Goal: Task Accomplishment & Management: Manage account settings

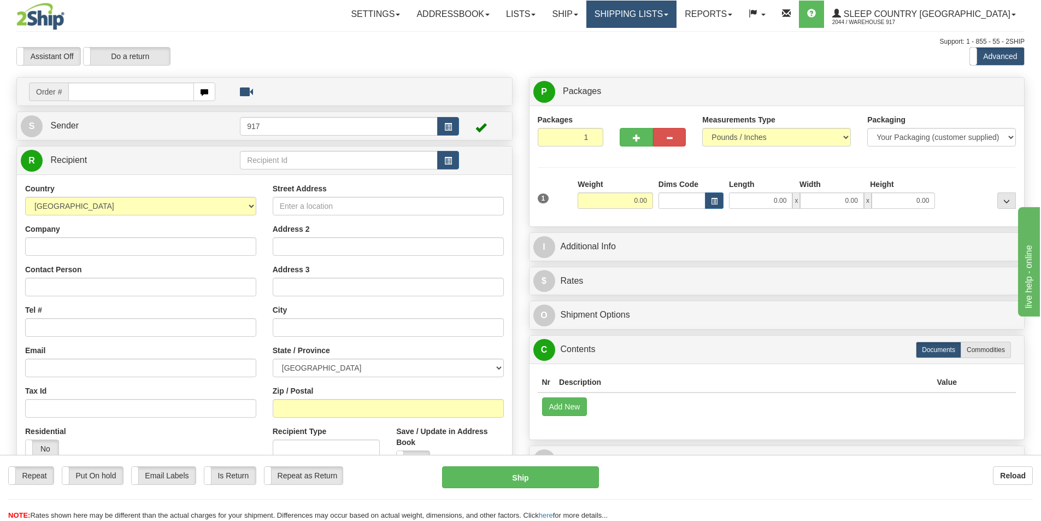
click at [676, 6] on link "Shipping lists" at bounding box center [631, 14] width 90 height 27
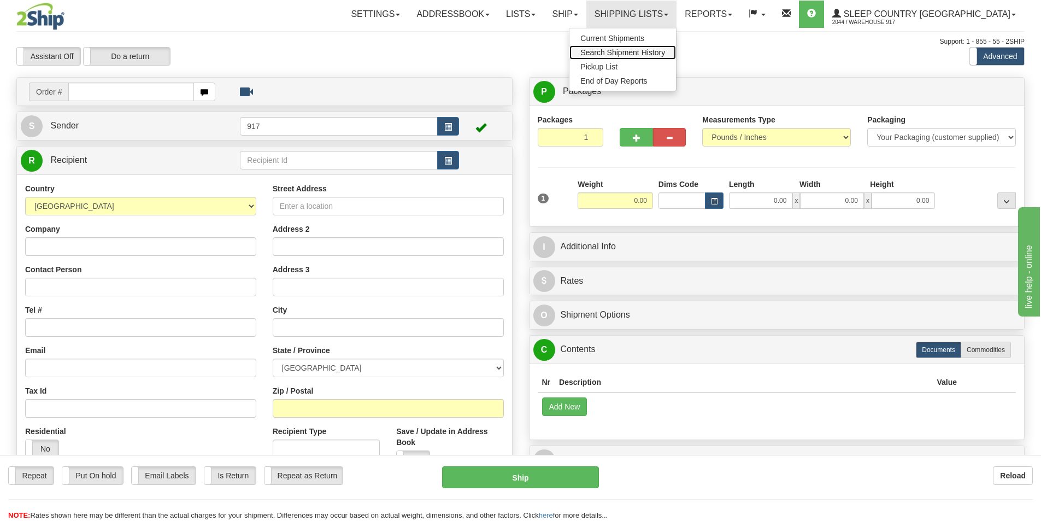
click at [665, 51] on span "Search Shipment History" at bounding box center [622, 52] width 85 height 9
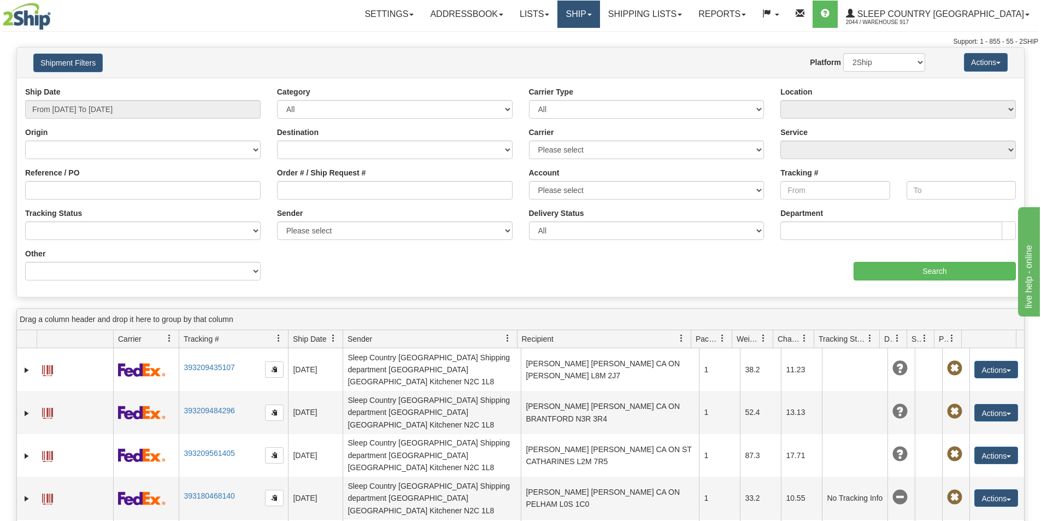
click at [599, 13] on link "Ship" at bounding box center [578, 14] width 42 height 27
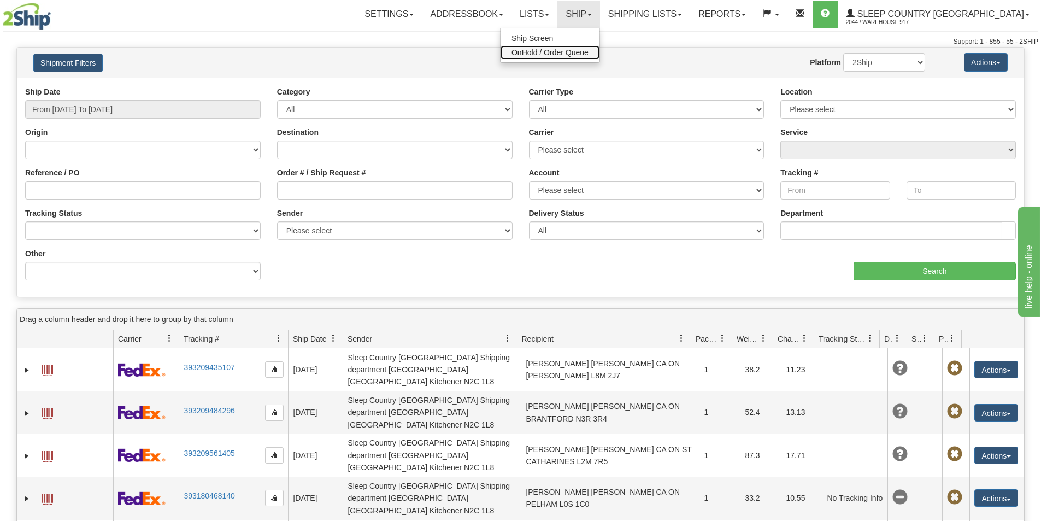
click at [588, 51] on span "OnHold / Order Queue" at bounding box center [549, 52] width 77 height 9
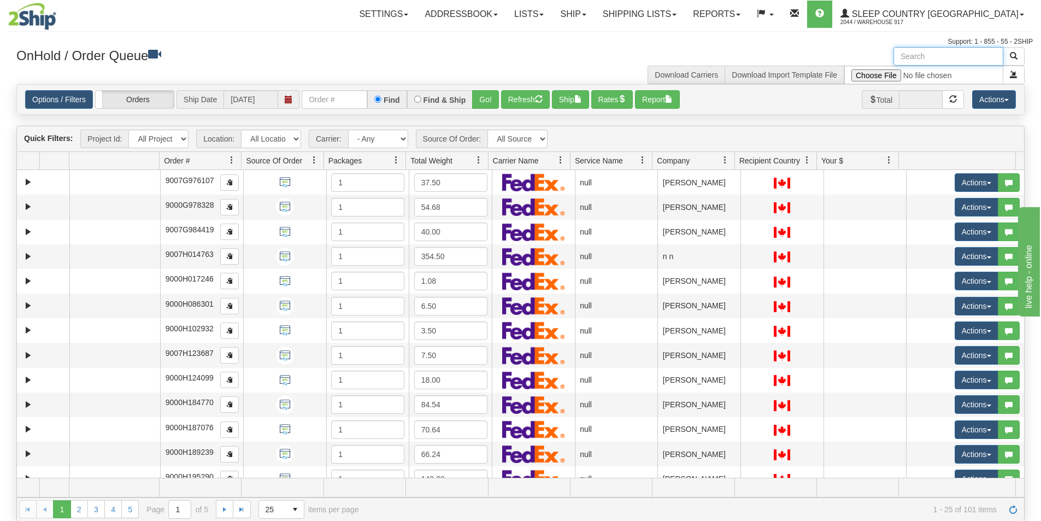
click at [924, 50] on input "text" at bounding box center [948, 56] width 110 height 19
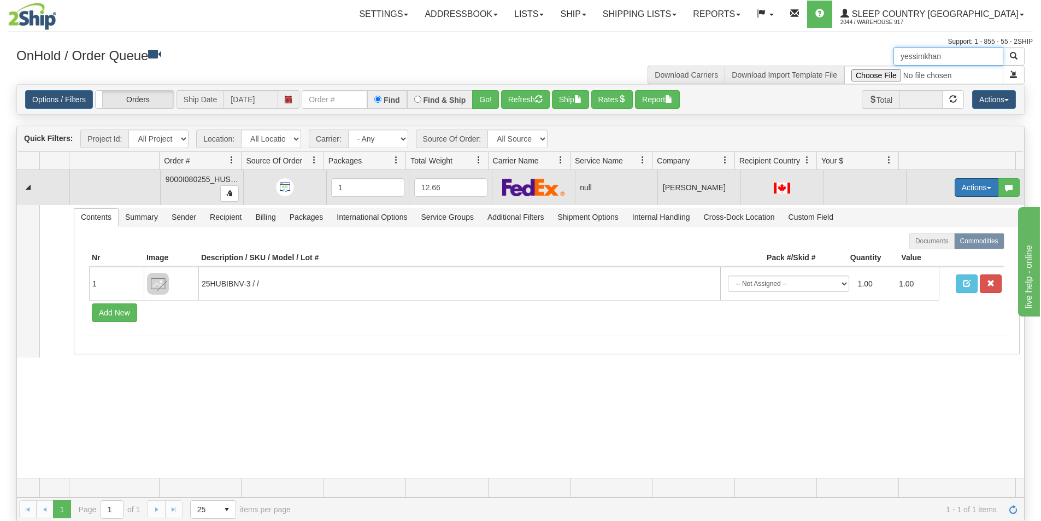
type input "yessimkhan"
click at [955, 185] on button "Actions" at bounding box center [976, 187] width 44 height 19
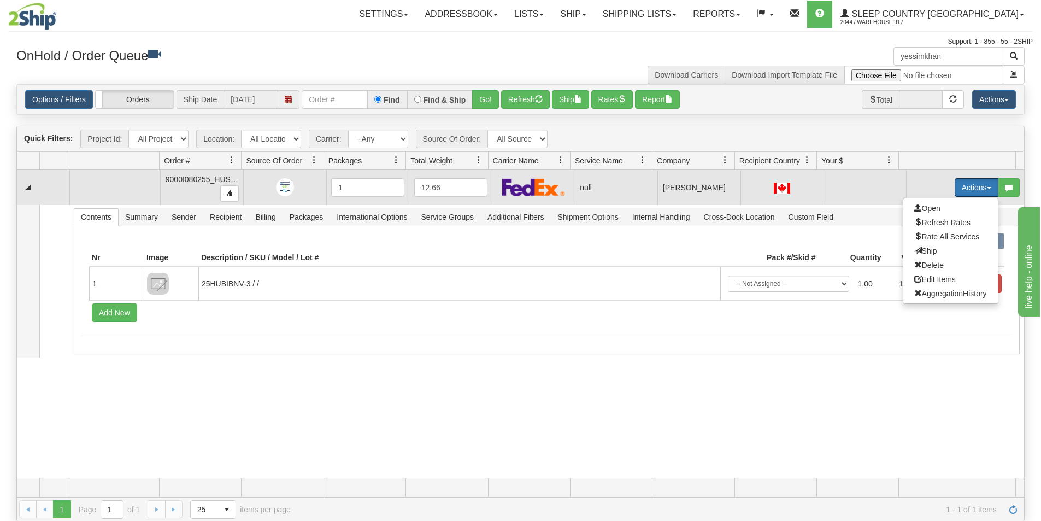
click at [199, 179] on span "9000I080255_HUSHD" at bounding box center [204, 179] width 76 height 9
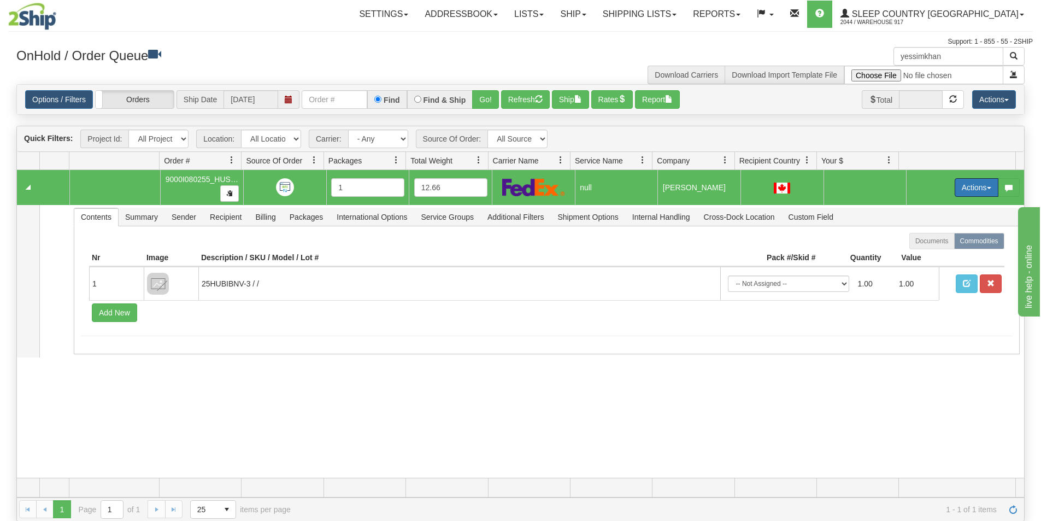
drag, startPoint x: 184, startPoint y: 179, endPoint x: 170, endPoint y: 179, distance: 14.2
click at [184, 179] on span "9000I080255_HUSHD" at bounding box center [204, 179] width 76 height 9
drag, startPoint x: 164, startPoint y: 180, endPoint x: 199, endPoint y: 179, distance: 35.0
click at [199, 179] on span "9000I080255_HUSHD" at bounding box center [204, 179] width 76 height 9
click at [226, 196] on span "button" at bounding box center [229, 193] width 7 height 7
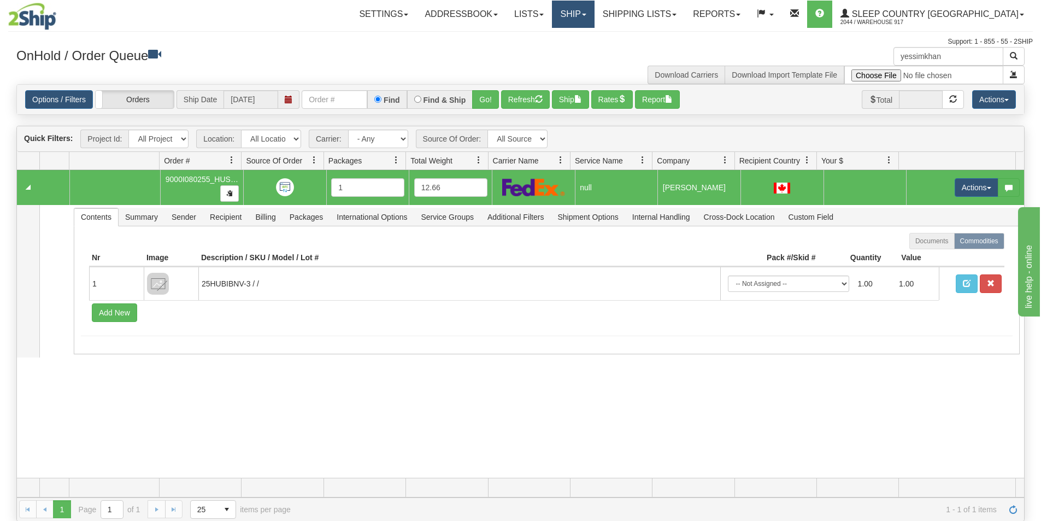
click at [594, 10] on link "Ship" at bounding box center [573, 14] width 42 height 27
click at [590, 34] on link "Ship Screen" at bounding box center [544, 38] width 99 height 14
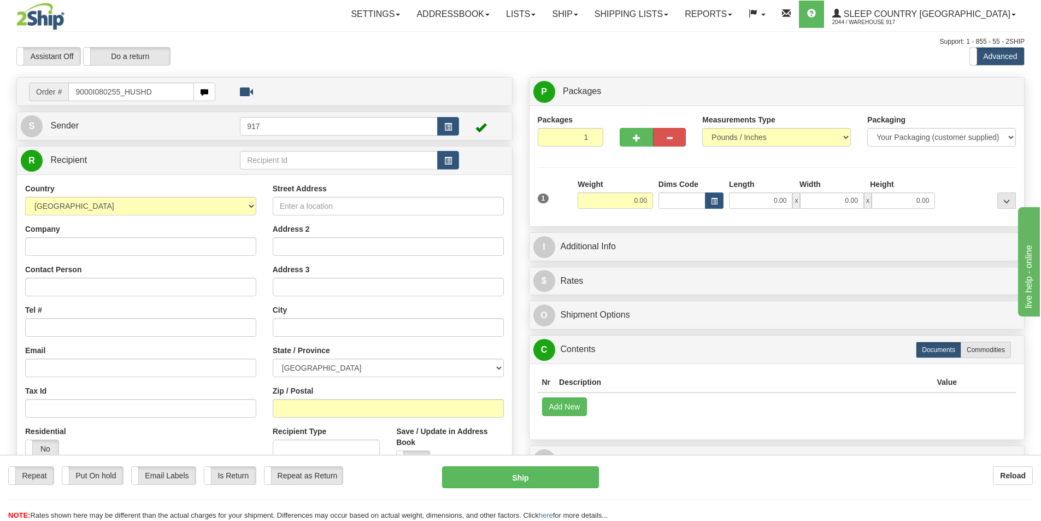
type input "9000I080255_HUSHD"
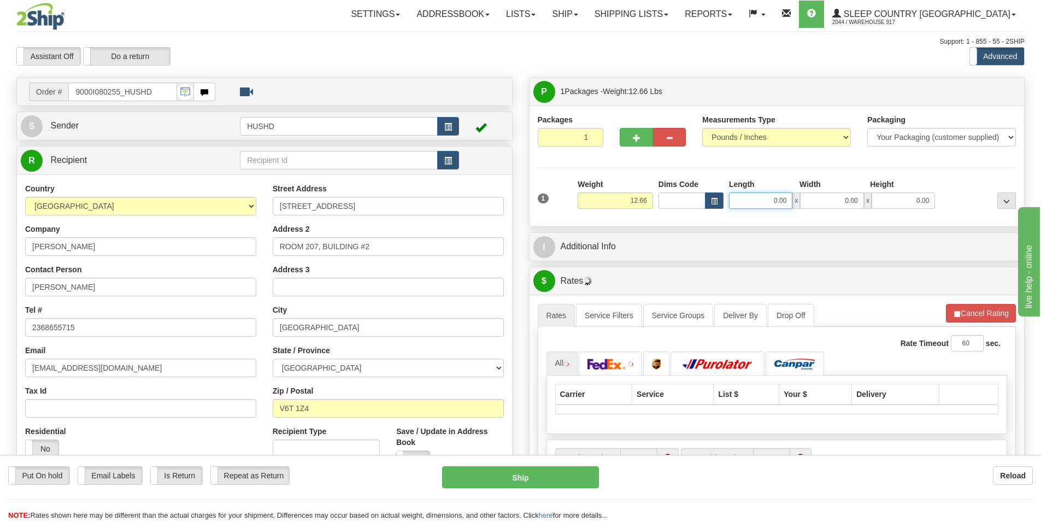
click at [761, 195] on input "0.00" at bounding box center [760, 200] width 63 height 16
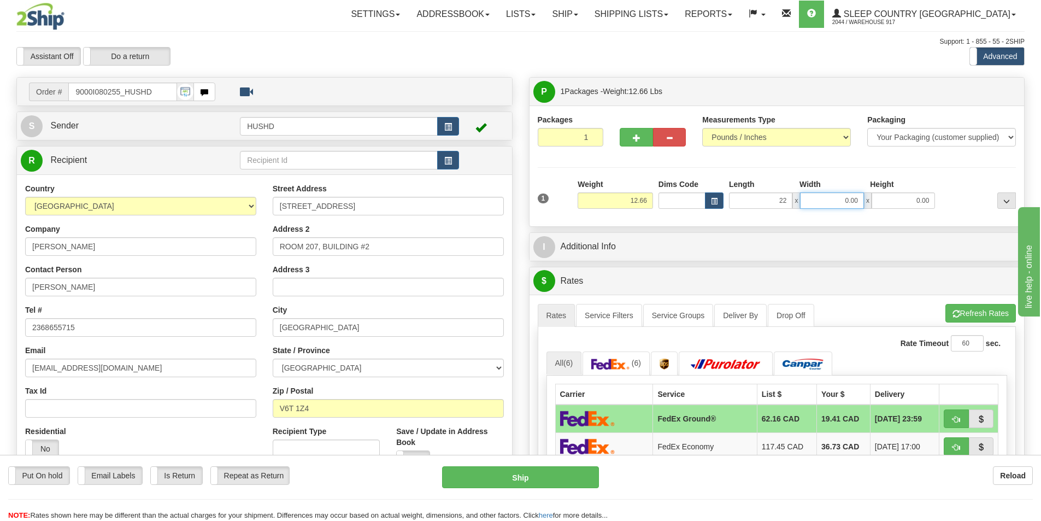
type input "22.00"
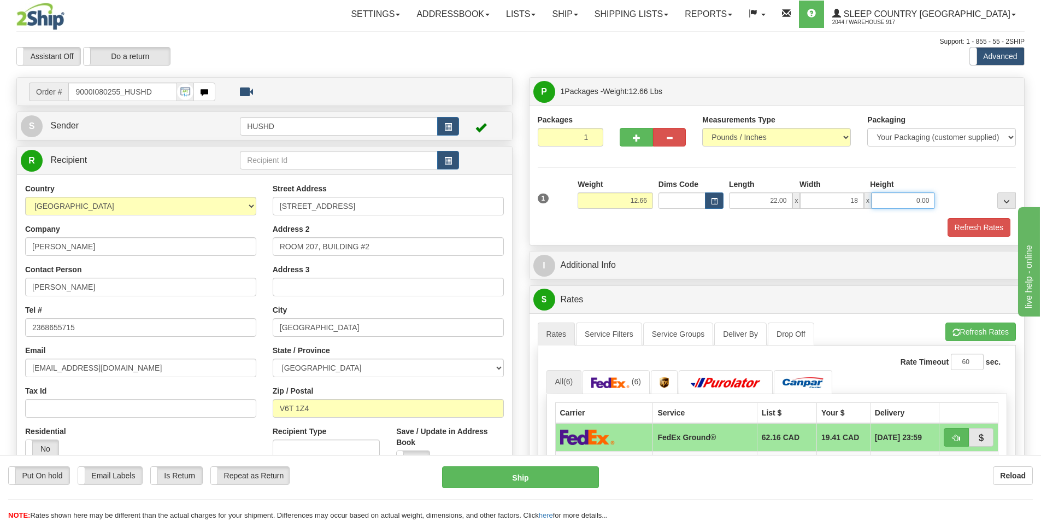
type input "18.00"
type input "13.00"
click at [962, 216] on div "1 Weight 12.66 Dims Code x x" at bounding box center [777, 198] width 484 height 39
click at [960, 228] on button "Refresh Rates" at bounding box center [978, 227] width 63 height 19
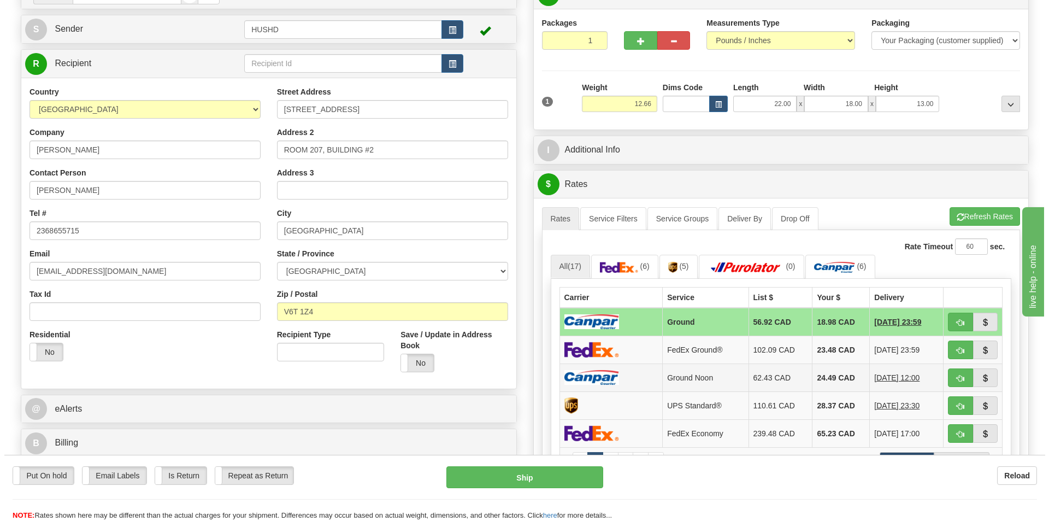
scroll to position [164, 0]
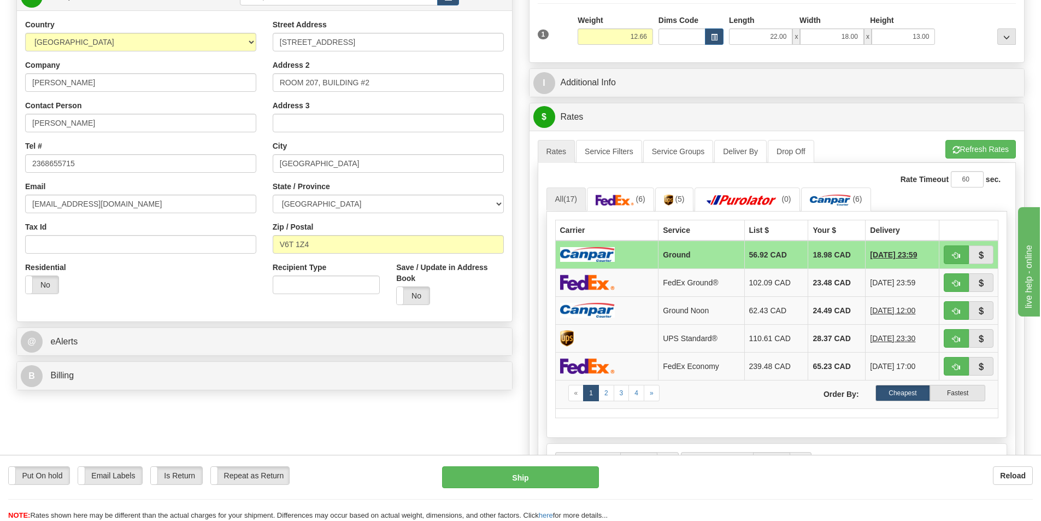
click at [636, 256] on td at bounding box center [606, 254] width 103 height 28
click at [504, 475] on button "Ship" at bounding box center [520, 477] width 157 height 22
type input "1"
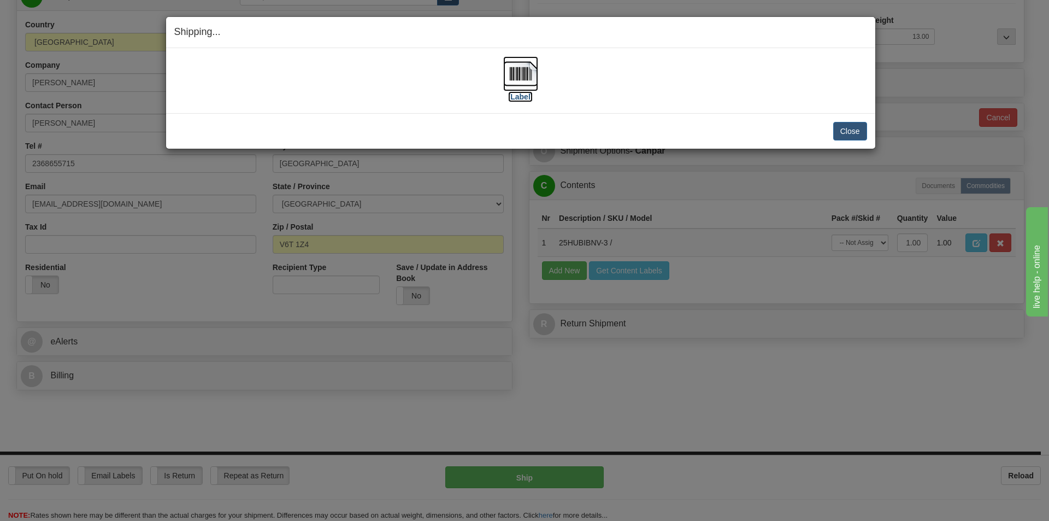
click at [519, 80] on img at bounding box center [520, 73] width 35 height 35
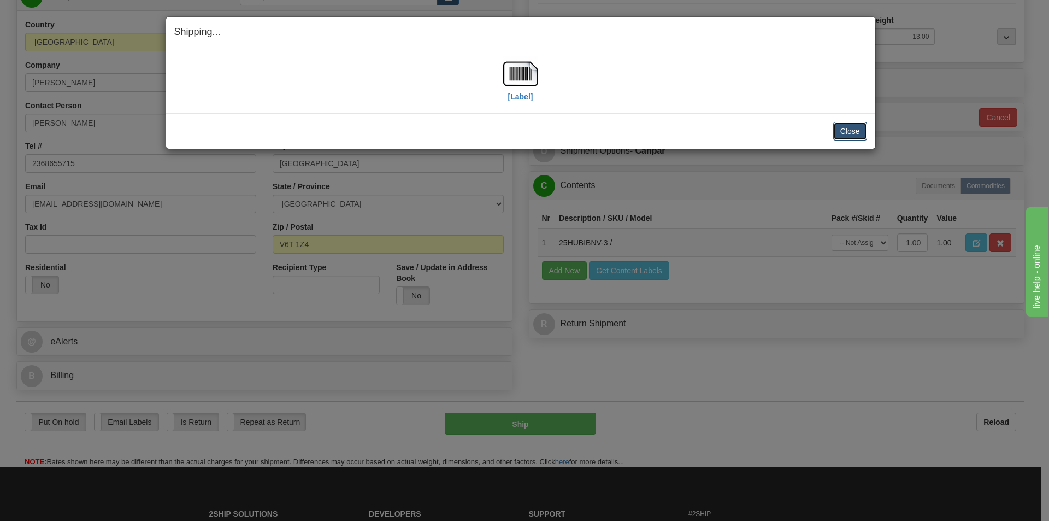
click at [849, 134] on button "Close" at bounding box center [850, 131] width 34 height 19
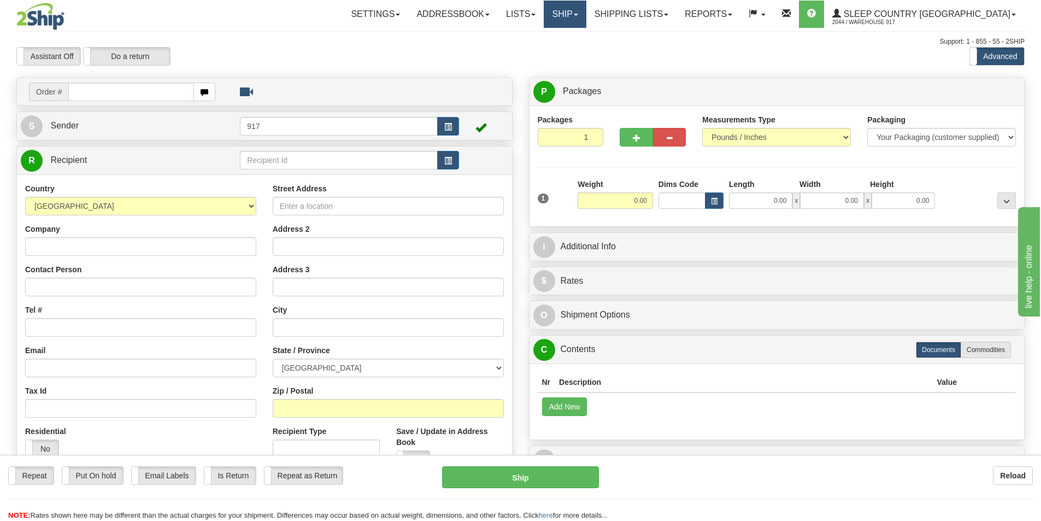
click at [586, 7] on link "Ship" at bounding box center [565, 14] width 42 height 27
click at [575, 55] on span "OnHold / Order Queue" at bounding box center [536, 52] width 77 height 9
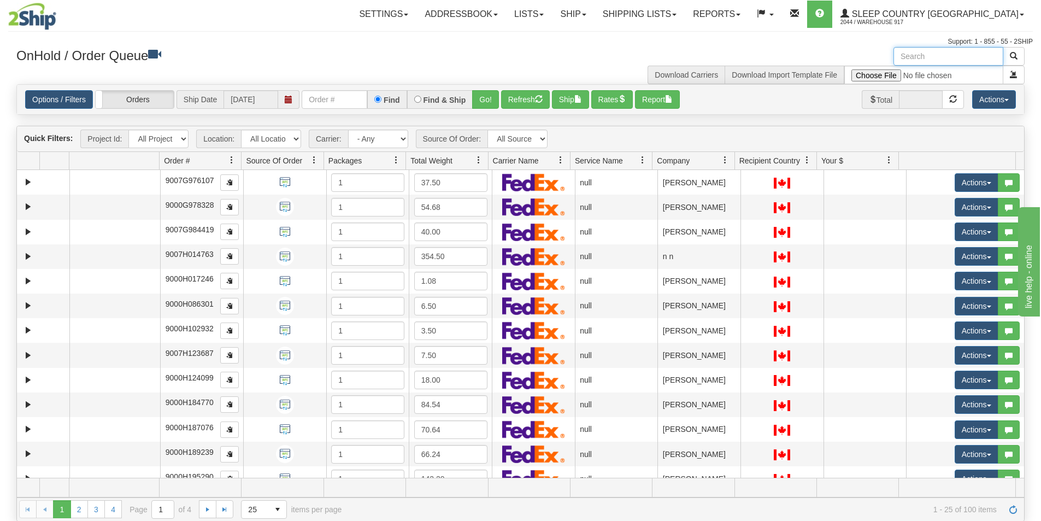
click at [931, 60] on input "text" at bounding box center [948, 56] width 110 height 19
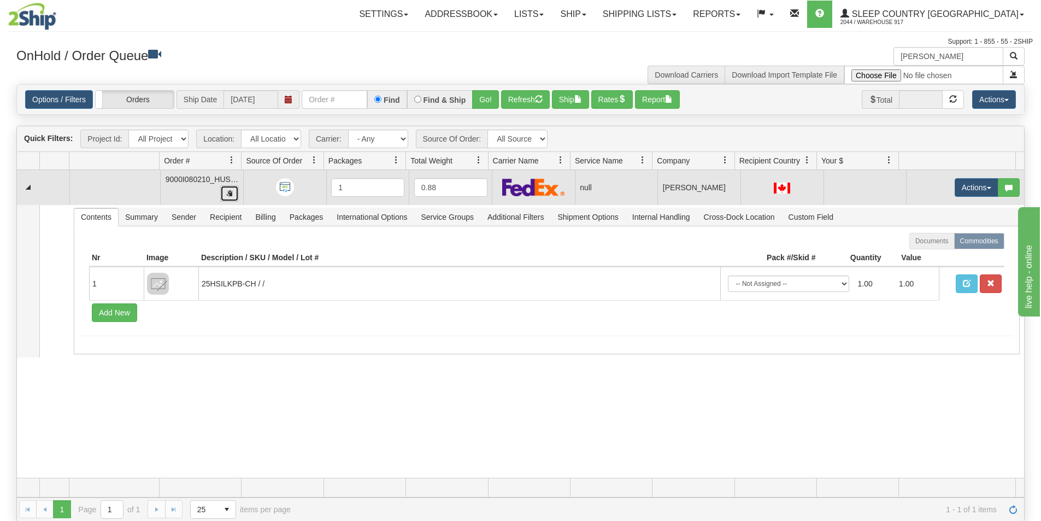
click at [220, 192] on button "button" at bounding box center [229, 193] width 19 height 16
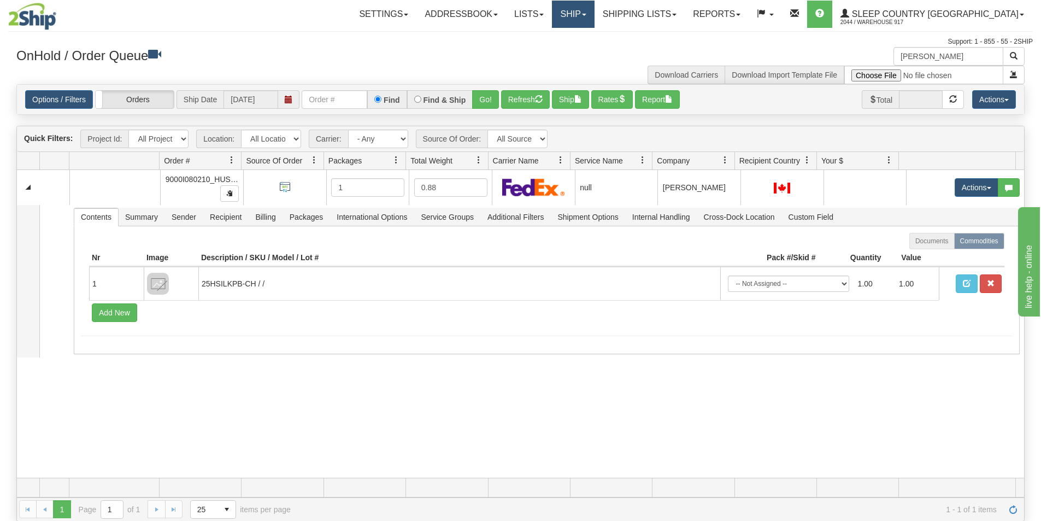
click at [594, 14] on link "Ship" at bounding box center [573, 14] width 42 height 27
drag, startPoint x: 963, startPoint y: 58, endPoint x: 703, endPoint y: 36, distance: 261.0
click at [723, 38] on div "Toggle navigation Settings Shipping Preferences Fields Preferences New" at bounding box center [520, 260] width 1041 height 521
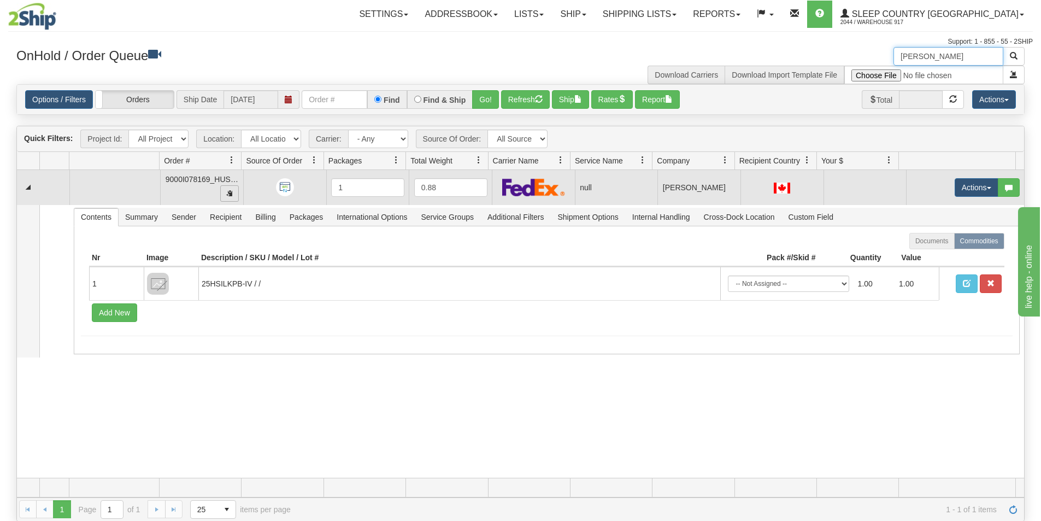
click at [228, 196] on span "button" at bounding box center [229, 193] width 7 height 7
type input "karen guenther"
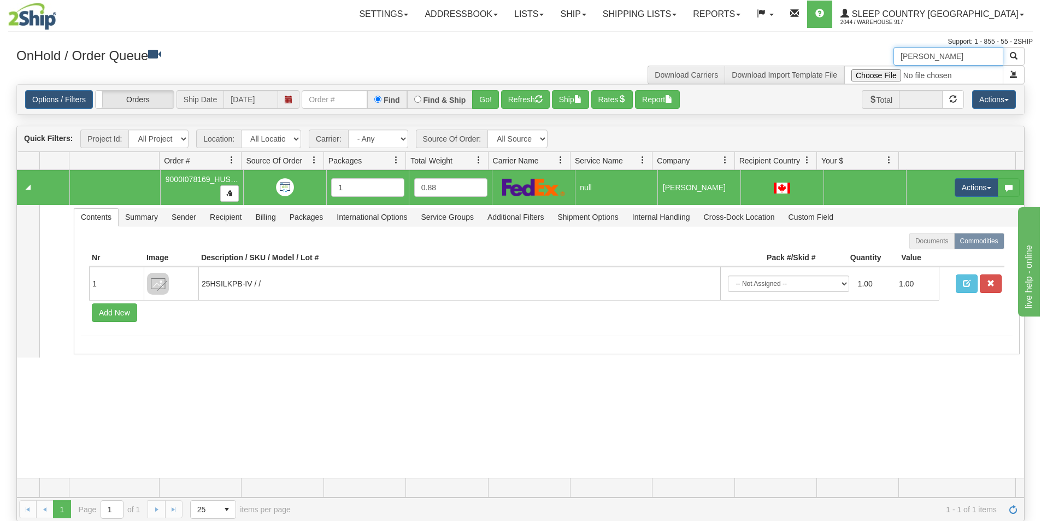
drag, startPoint x: 962, startPoint y: 56, endPoint x: 615, endPoint y: 66, distance: 347.6
click at [637, 65] on div "karen guenther Download Carriers Download Import Template File" at bounding box center [777, 65] width 512 height 37
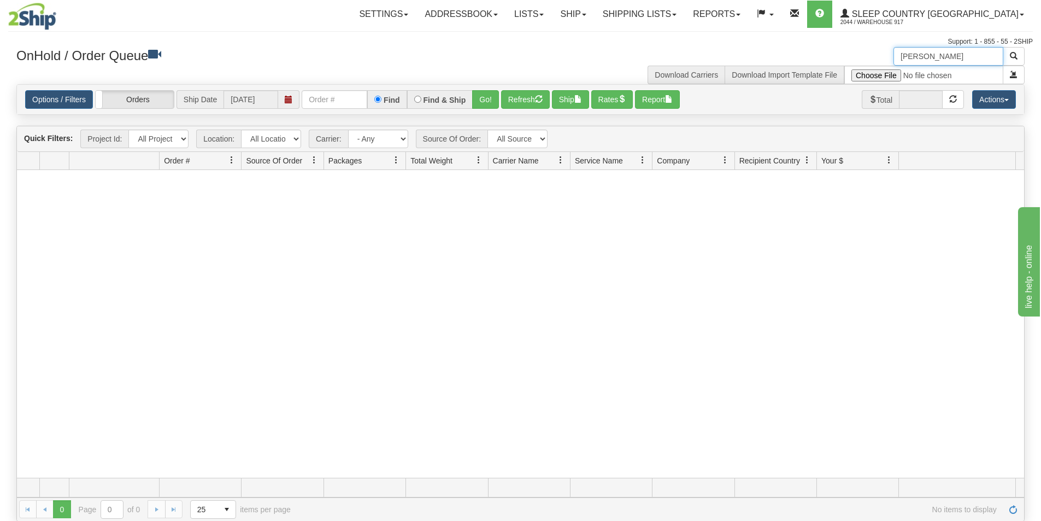
click at [939, 57] on input "peter schenider" at bounding box center [948, 56] width 110 height 19
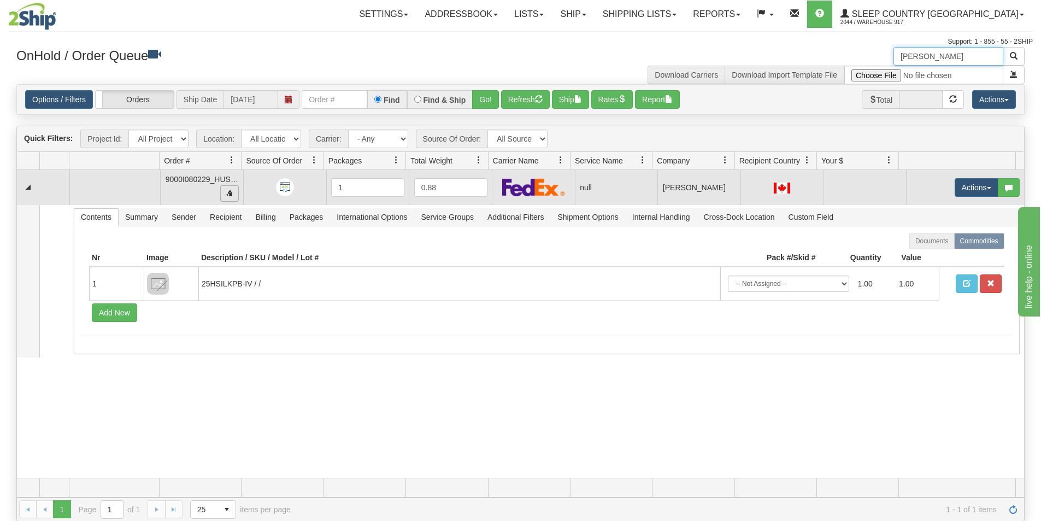
click at [228, 192] on span "button" at bounding box center [229, 193] width 7 height 7
type input "peter schneider"
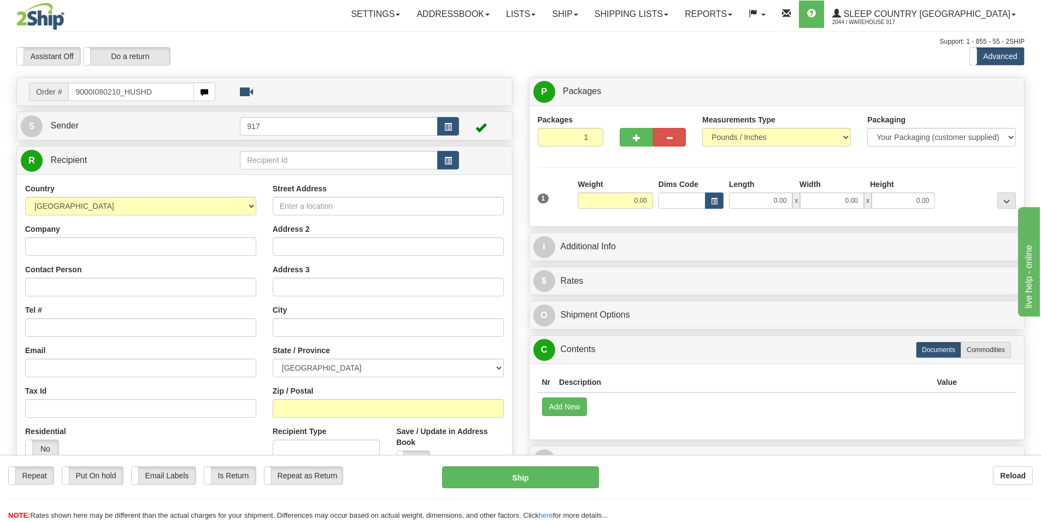
type input "9000I080210_HUSHD"
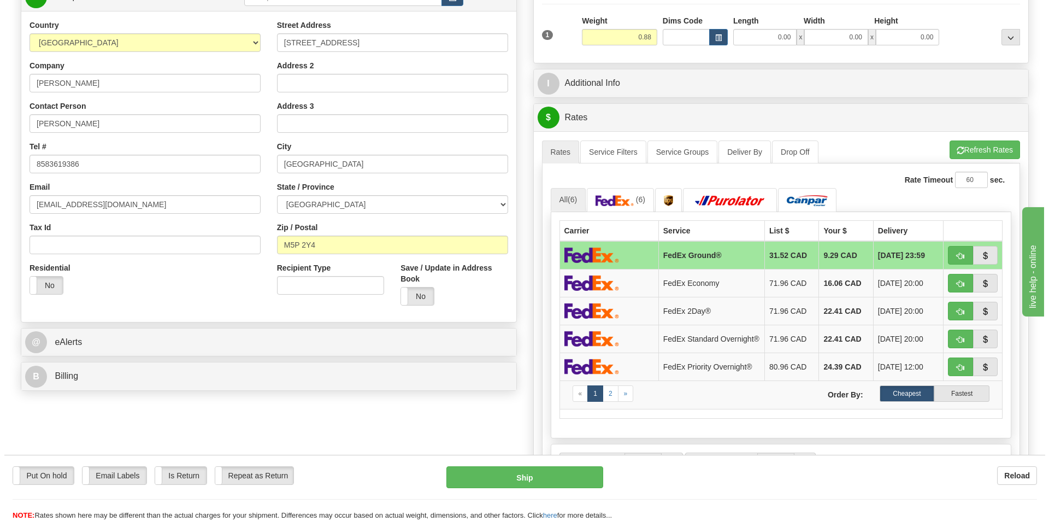
scroll to position [164, 0]
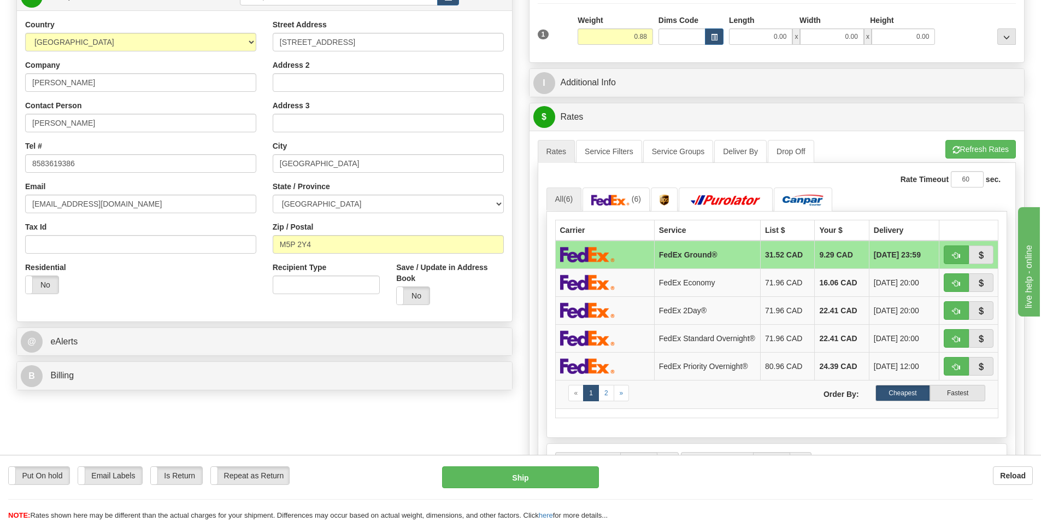
click at [592, 252] on img at bounding box center [587, 254] width 55 height 16
click at [537, 482] on button "Ship" at bounding box center [520, 477] width 157 height 22
type input "92"
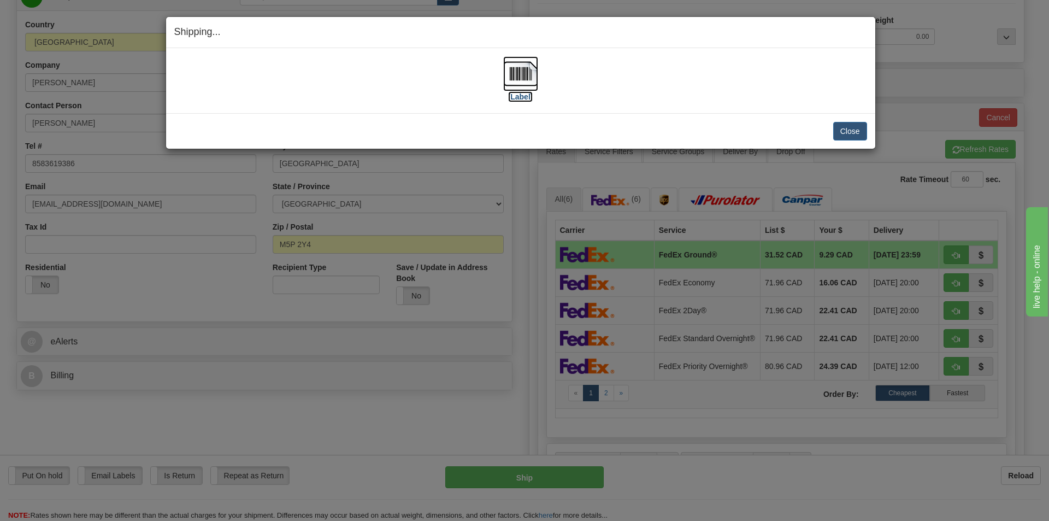
click at [508, 58] on img at bounding box center [520, 73] width 35 height 35
click at [847, 132] on button "Close" at bounding box center [850, 131] width 34 height 19
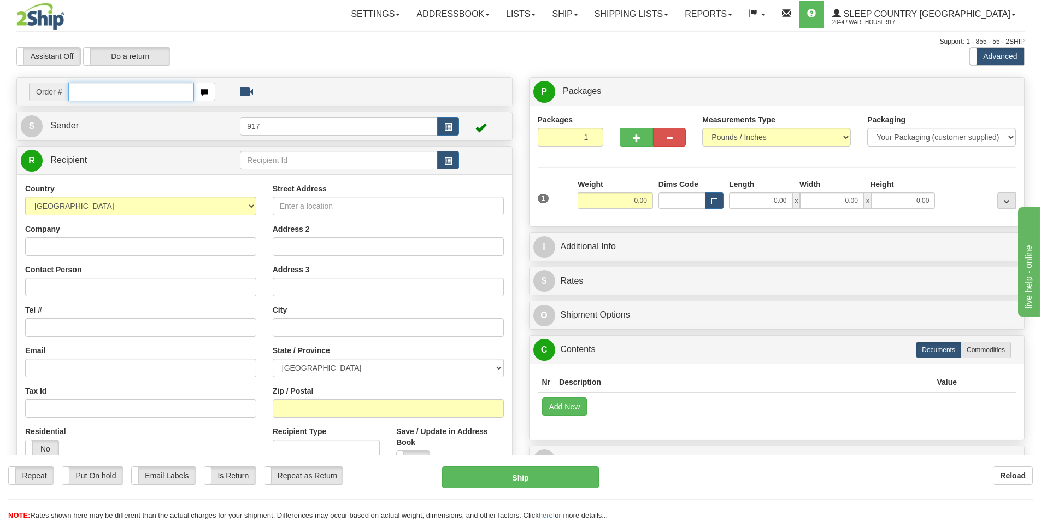
paste input "9000I078169_HUSHD"
type input "9000I078169_HUSHD"
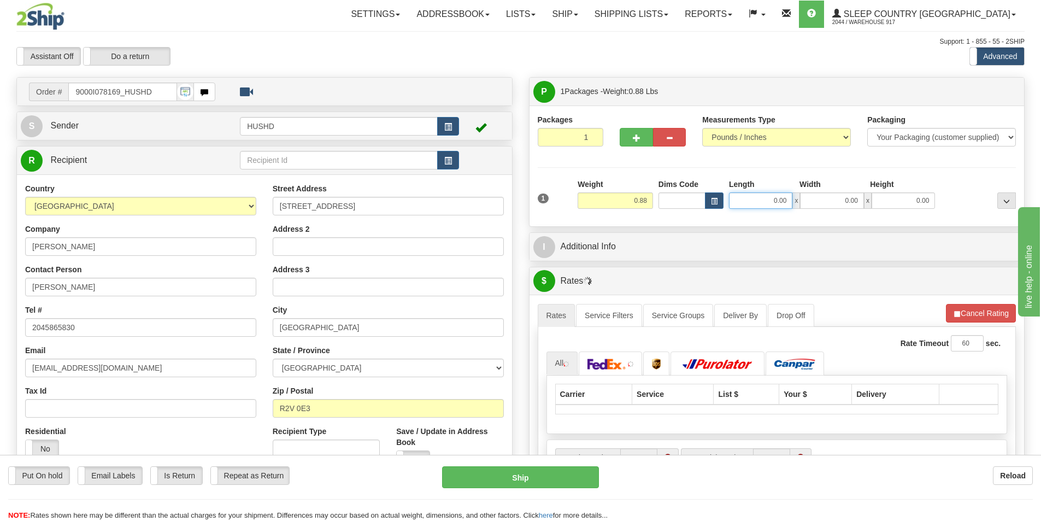
click at [759, 198] on input "0.00" at bounding box center [760, 200] width 63 height 16
type input "9.00"
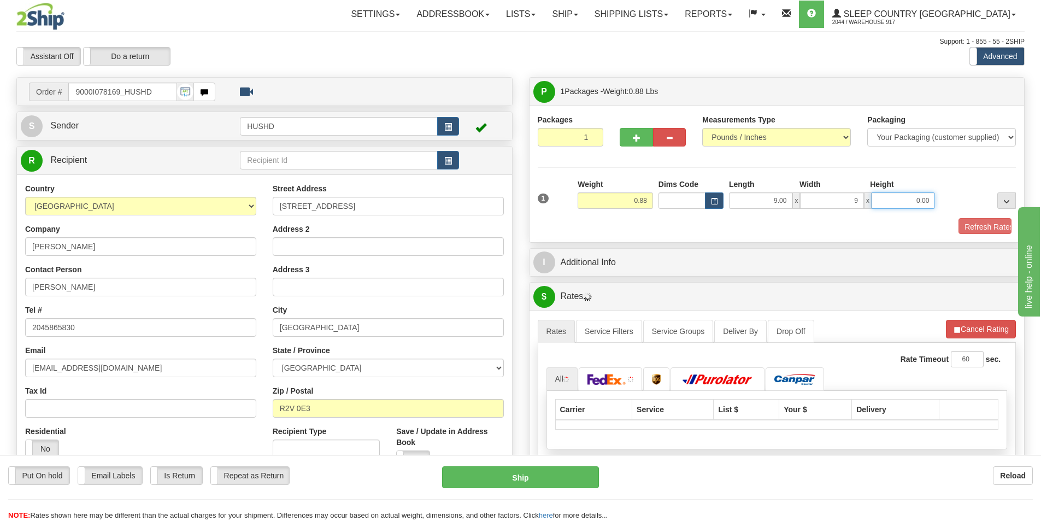
type input "9.00"
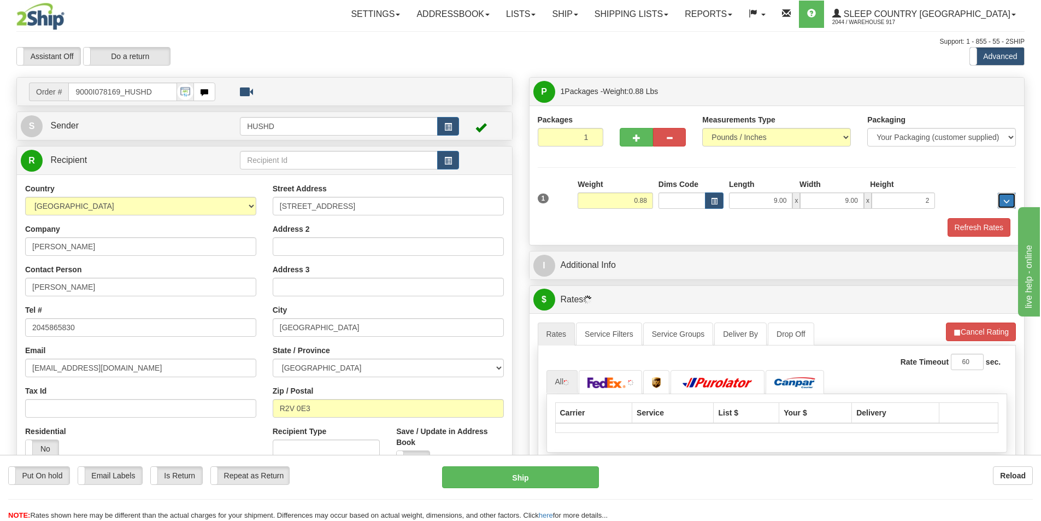
type input "2.00"
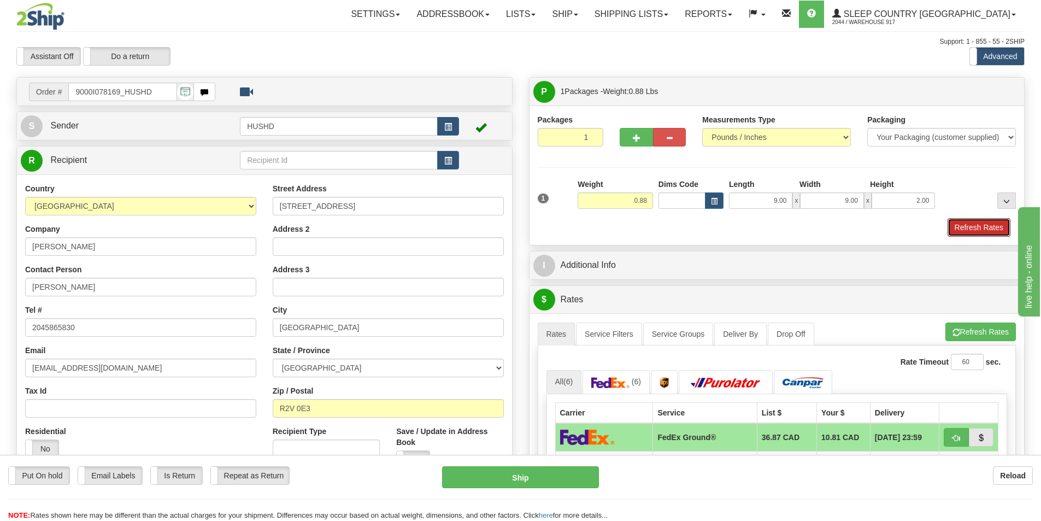
drag, startPoint x: 964, startPoint y: 223, endPoint x: 958, endPoint y: 225, distance: 6.8
click at [963, 223] on button "Refresh Rates" at bounding box center [978, 227] width 63 height 19
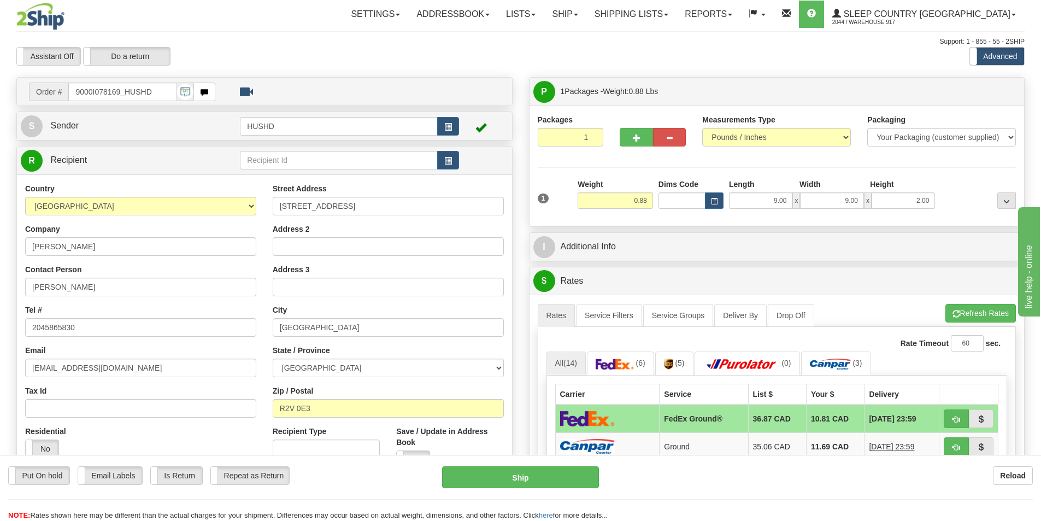
click at [673, 415] on td "FedEx Ground®" at bounding box center [703, 418] width 89 height 28
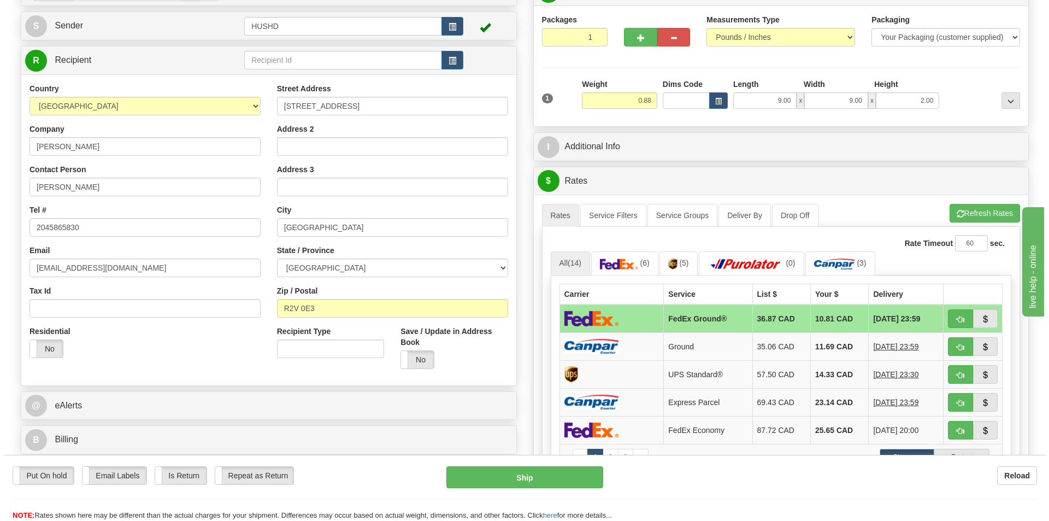
scroll to position [109, 0]
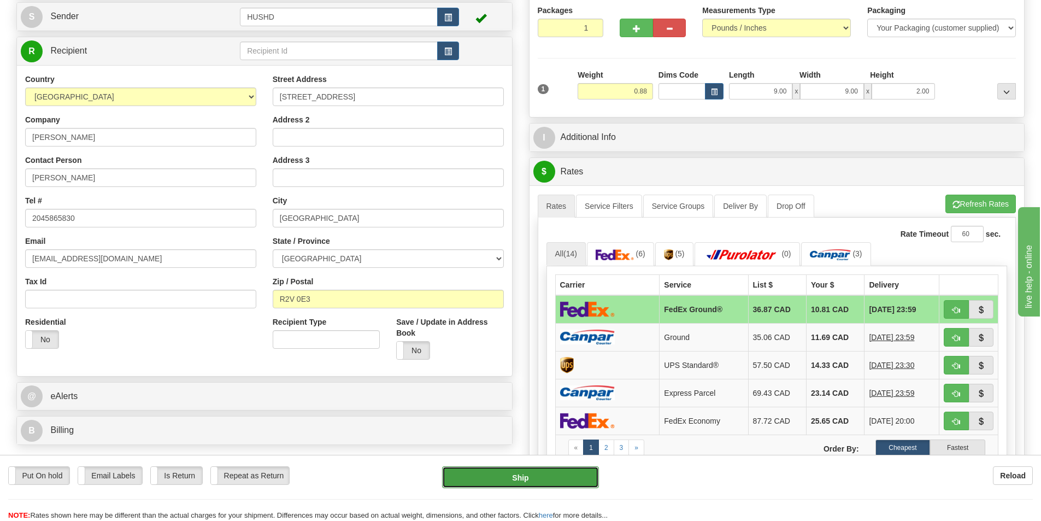
click at [524, 467] on button "Ship" at bounding box center [520, 477] width 157 height 22
type input "92"
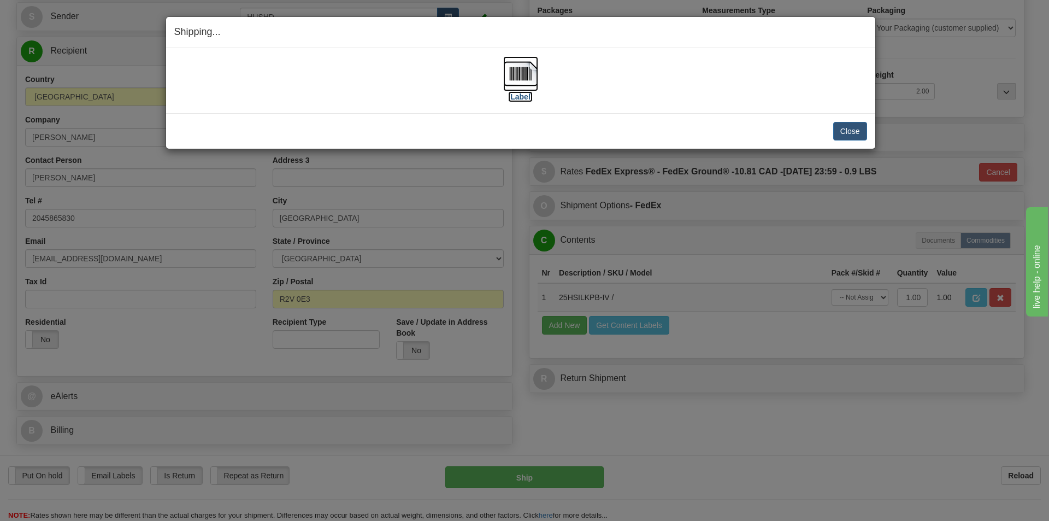
click at [526, 59] on img at bounding box center [520, 73] width 35 height 35
drag, startPoint x: 864, startPoint y: 133, endPoint x: 858, endPoint y: 135, distance: 6.6
click at [860, 133] on button "Close" at bounding box center [850, 131] width 34 height 19
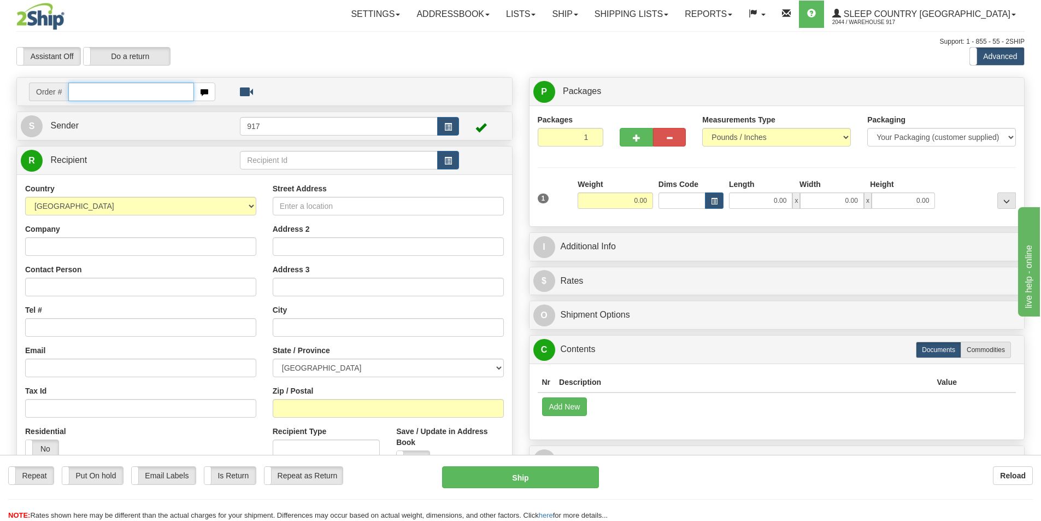
paste input "9000I080229_HUSHD"
type input "9000I080229_HUSHD"
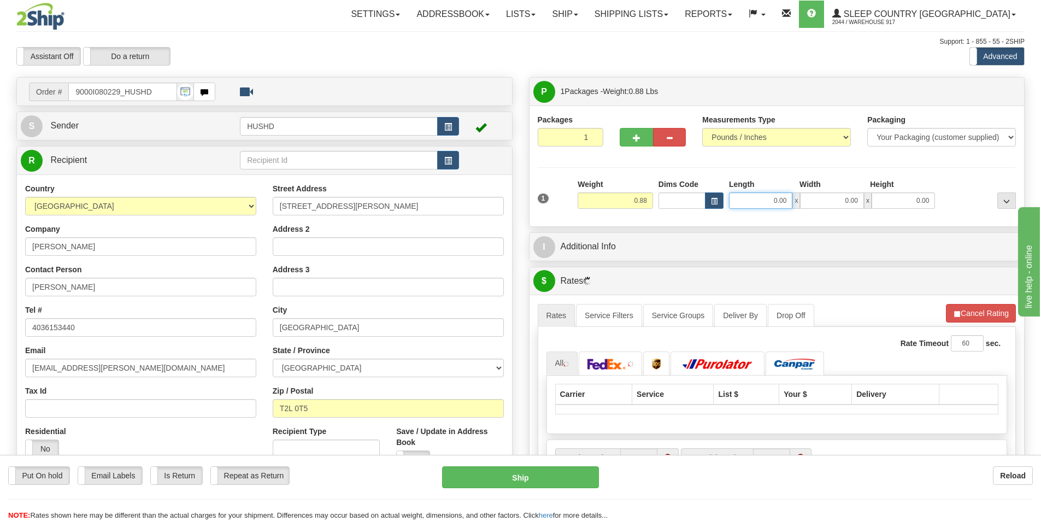
click at [754, 204] on input "0.00" at bounding box center [760, 200] width 63 height 16
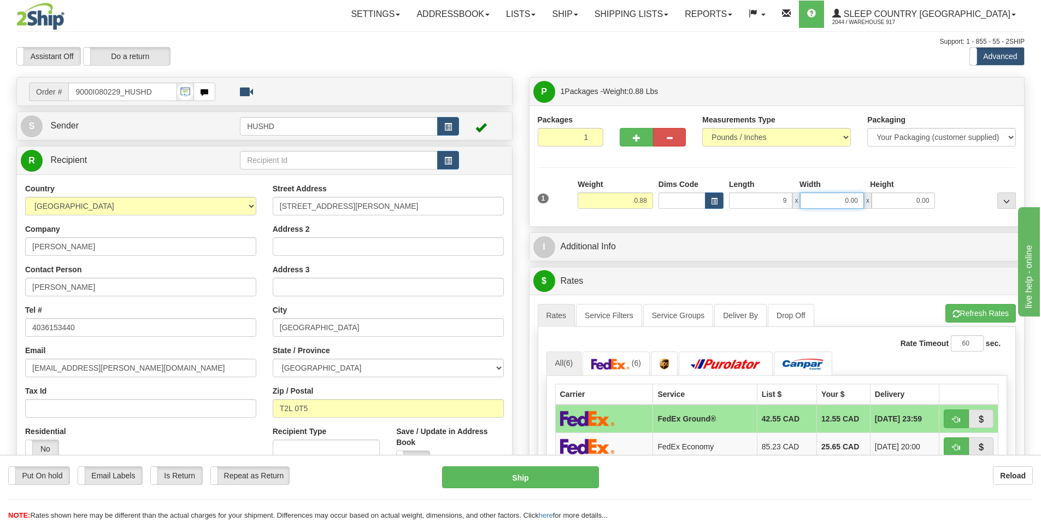
type input "9.00"
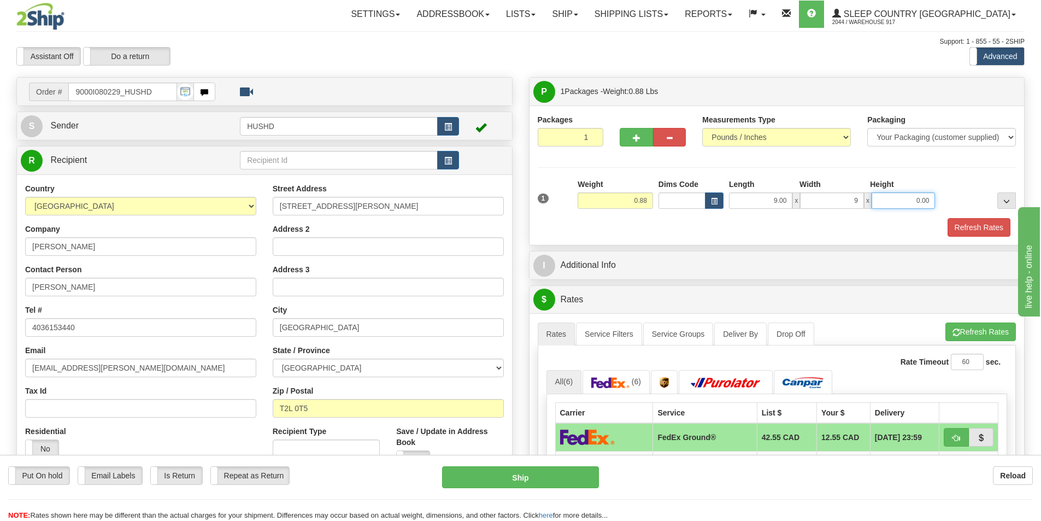
type input "9.00"
type input "2.00"
click at [977, 221] on button "Refresh Rates" at bounding box center [978, 227] width 63 height 19
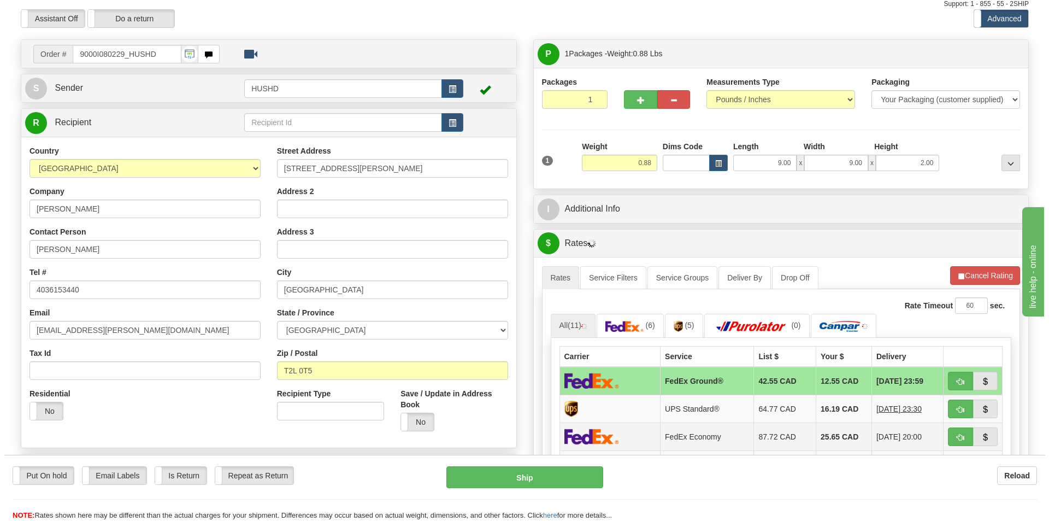
scroll to position [164, 0]
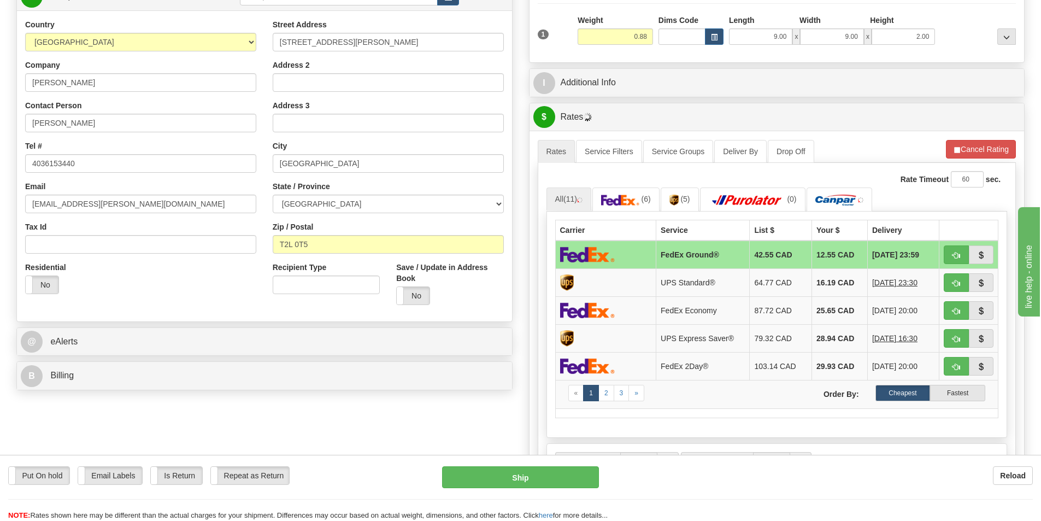
click at [628, 252] on td at bounding box center [605, 254] width 101 height 28
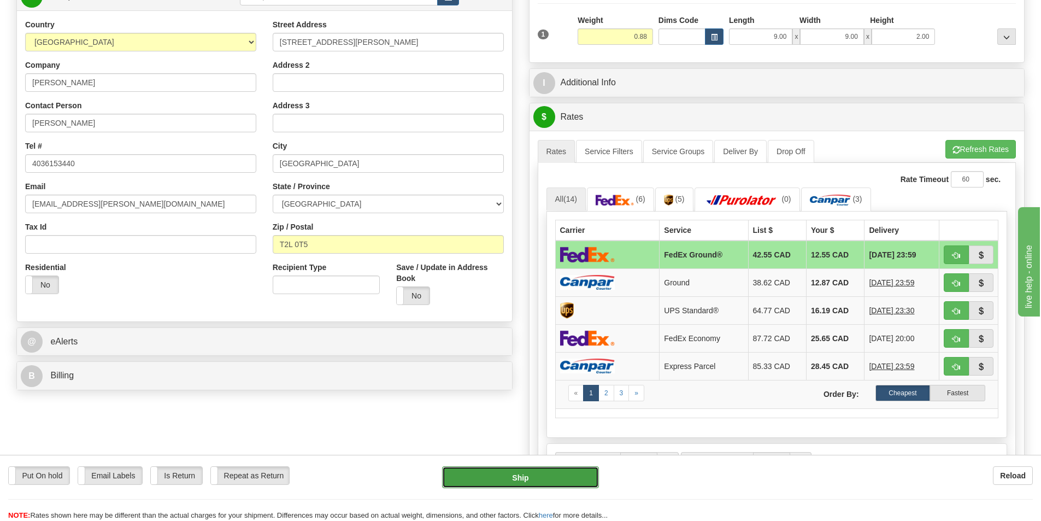
click at [523, 482] on button "Ship" at bounding box center [520, 477] width 157 height 22
type input "92"
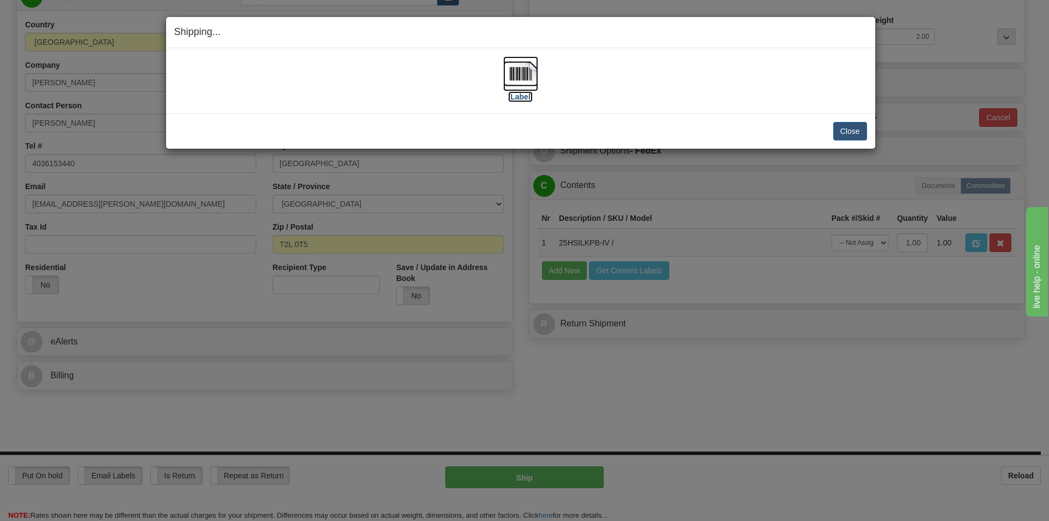
click at [523, 86] on img at bounding box center [520, 73] width 35 height 35
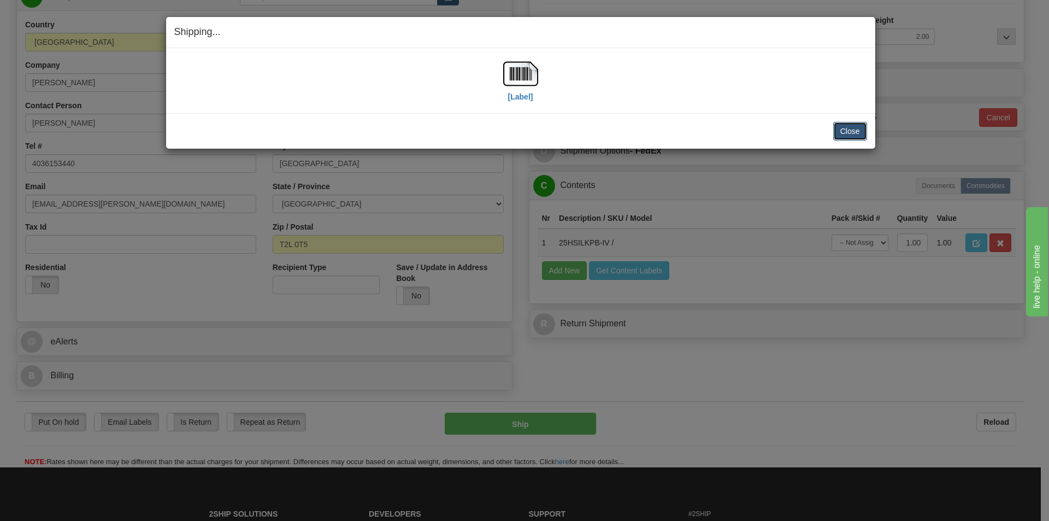
click at [857, 137] on button "Close" at bounding box center [850, 131] width 34 height 19
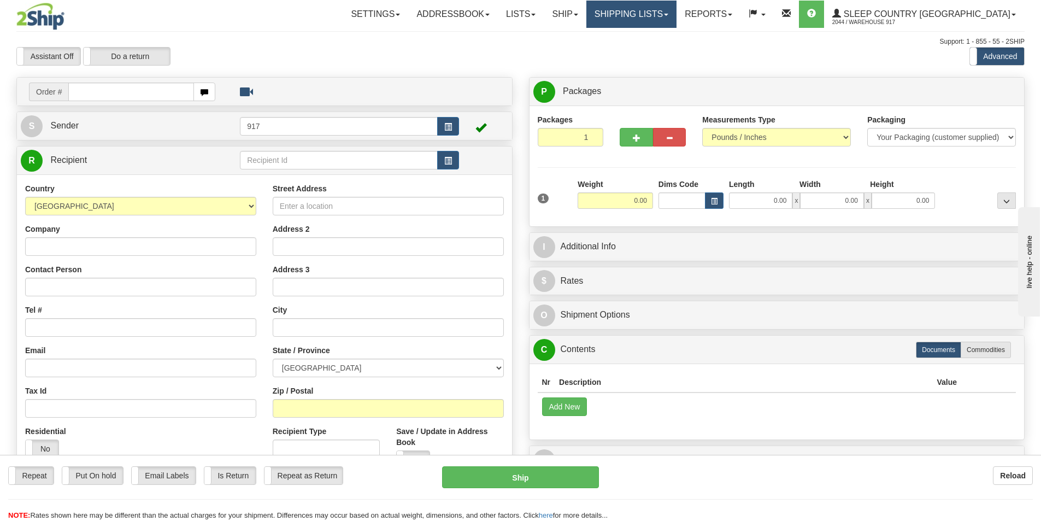
click at [676, 19] on link "Shipping lists" at bounding box center [631, 14] width 90 height 27
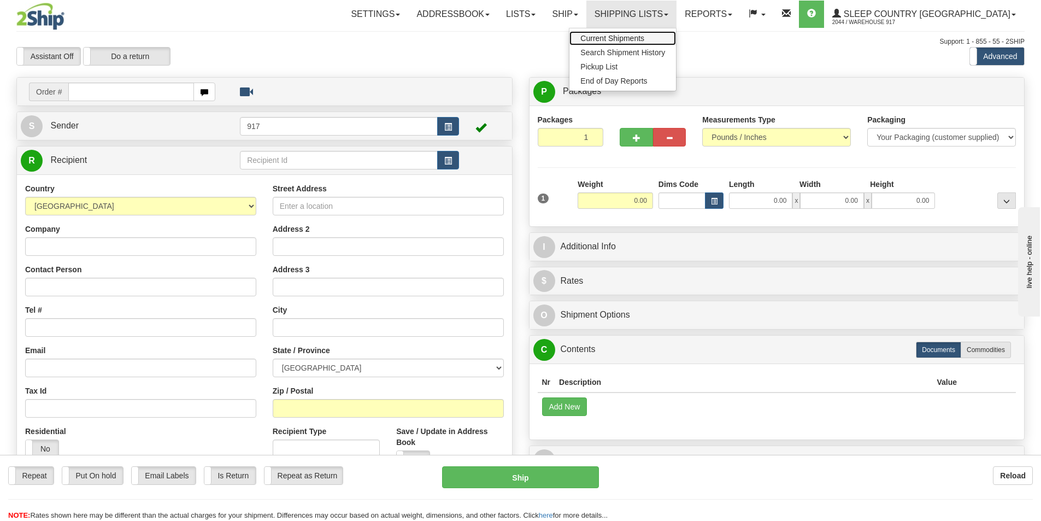
click at [644, 34] on span "Current Shipments" at bounding box center [612, 38] width 64 height 9
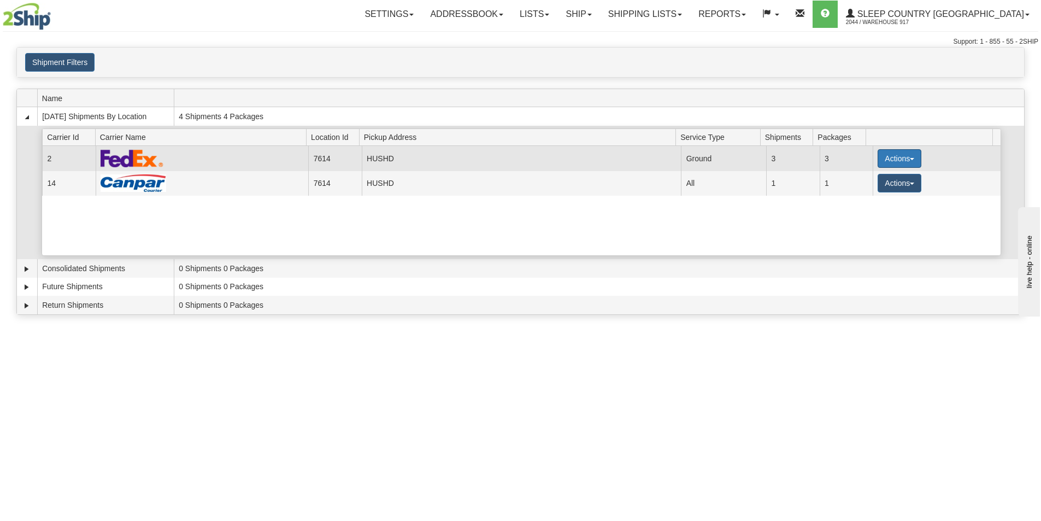
click at [895, 163] on button "Actions" at bounding box center [899, 158] width 44 height 19
click at [860, 194] on span "Close" at bounding box center [856, 193] width 25 height 8
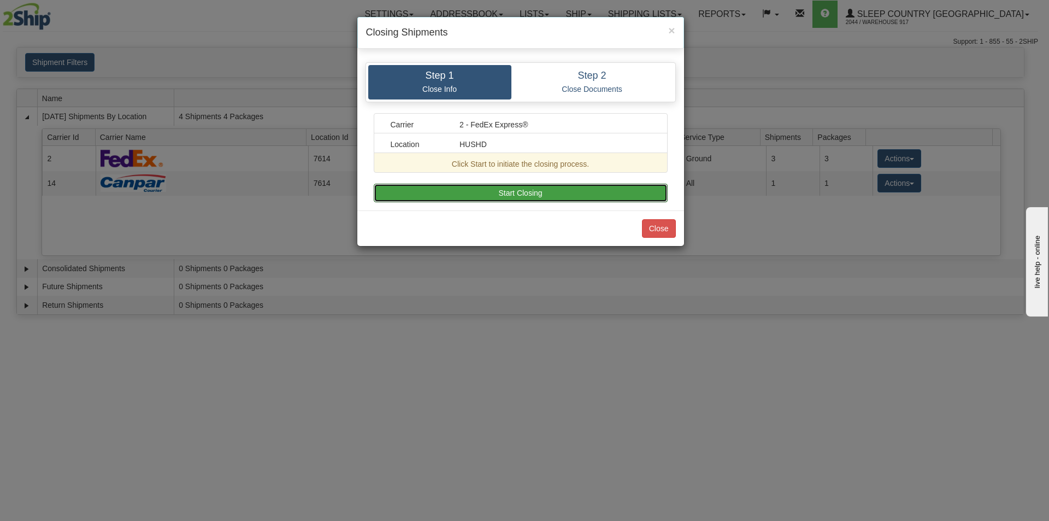
click at [512, 196] on button "Start Closing" at bounding box center [521, 193] width 294 height 19
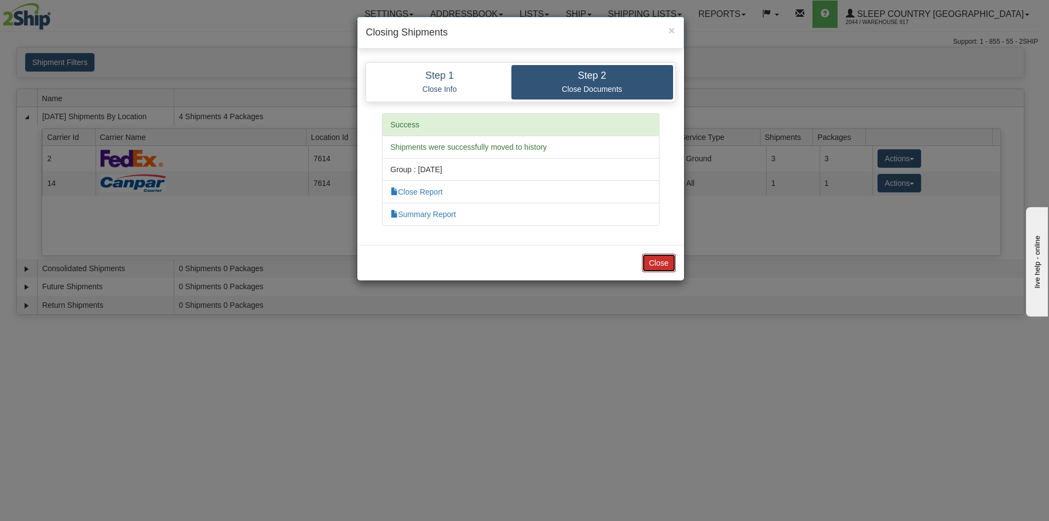
click at [669, 256] on button "Close" at bounding box center [659, 262] width 34 height 19
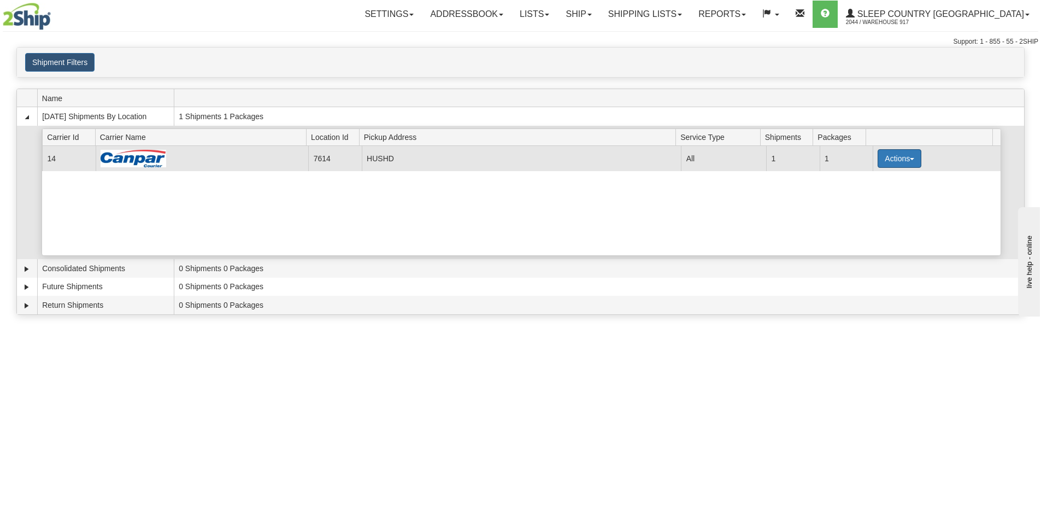
click at [885, 163] on button "Actions" at bounding box center [899, 158] width 44 height 19
click at [858, 192] on span "Close" at bounding box center [856, 193] width 25 height 8
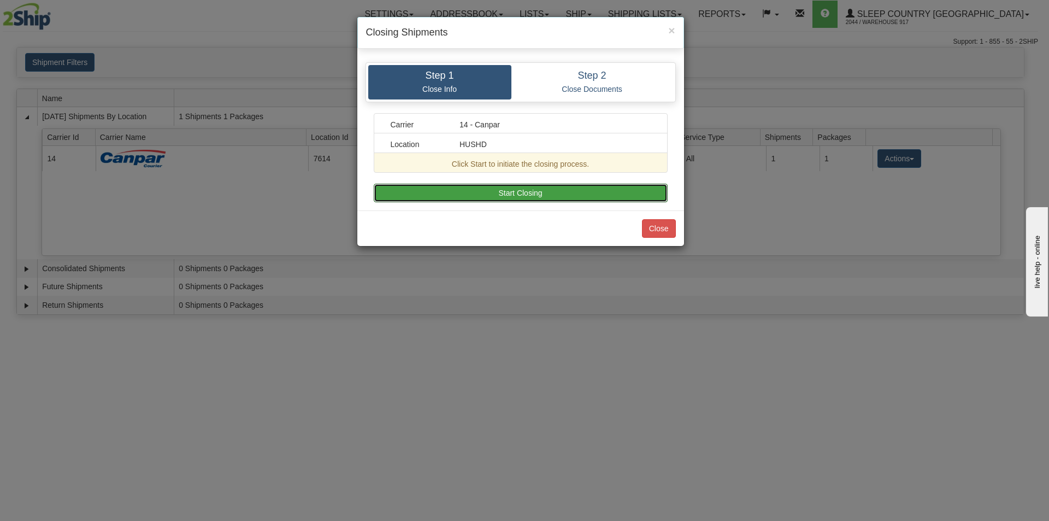
click at [586, 194] on button "Start Closing" at bounding box center [521, 193] width 294 height 19
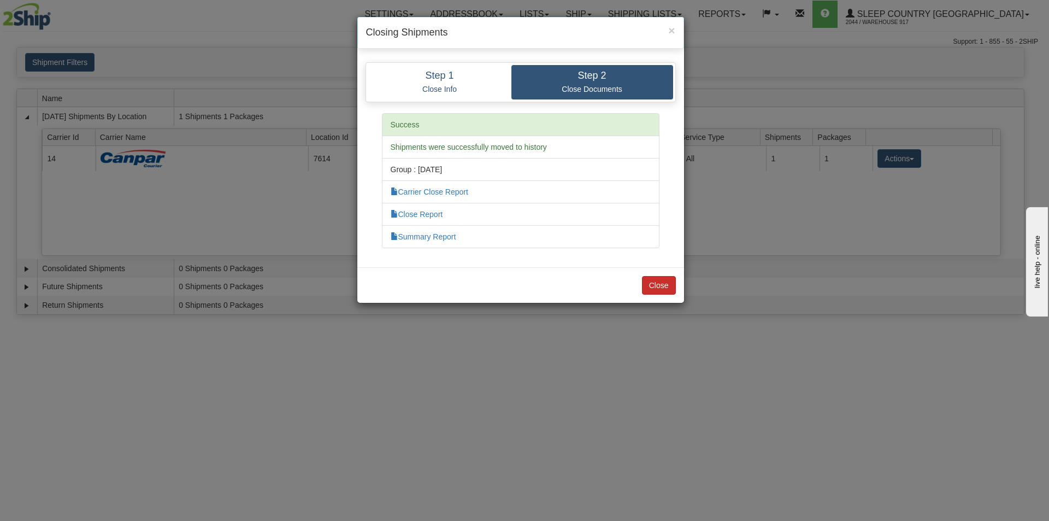
click at [658, 278] on div "Close" at bounding box center [520, 285] width 327 height 36
click at [663, 282] on button "Close" at bounding box center [659, 285] width 34 height 19
